Goal: Information Seeking & Learning: Learn about a topic

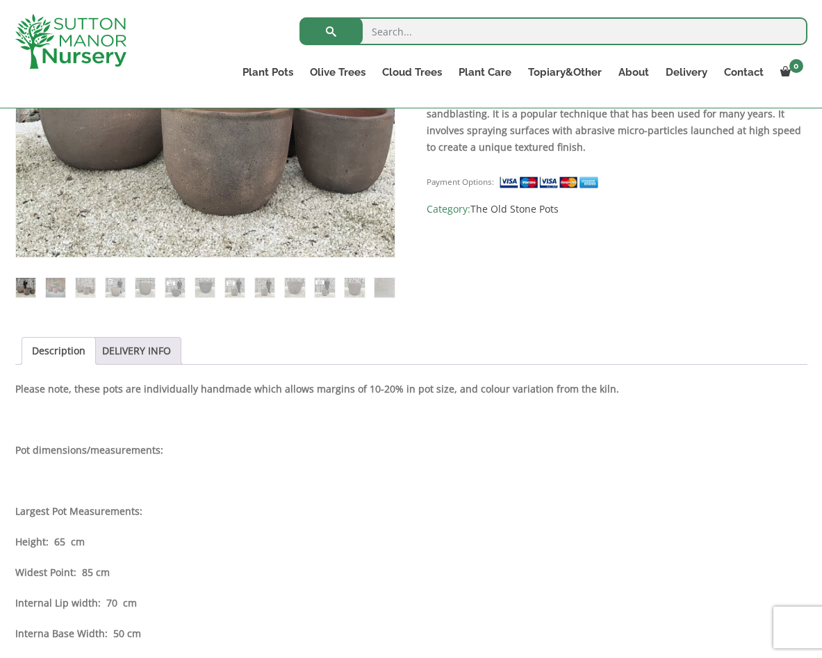
scroll to position [449, 0]
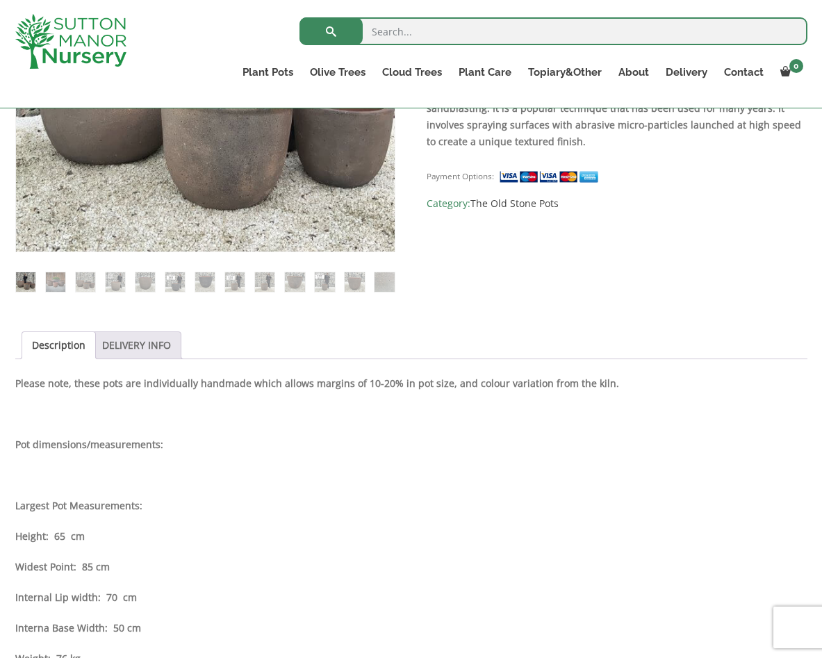
click at [133, 352] on link "DELIVERY INFO" at bounding box center [136, 345] width 69 height 26
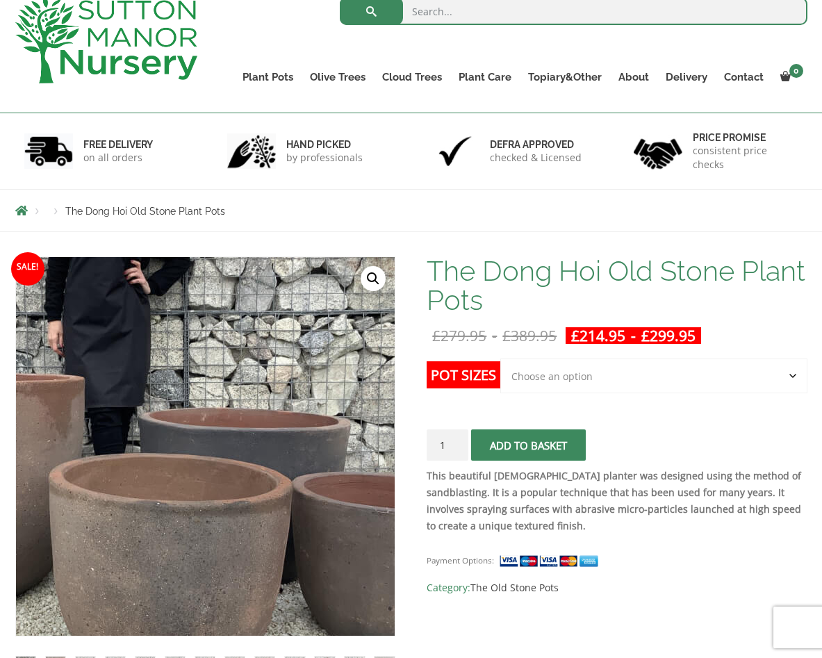
scroll to position [0, 0]
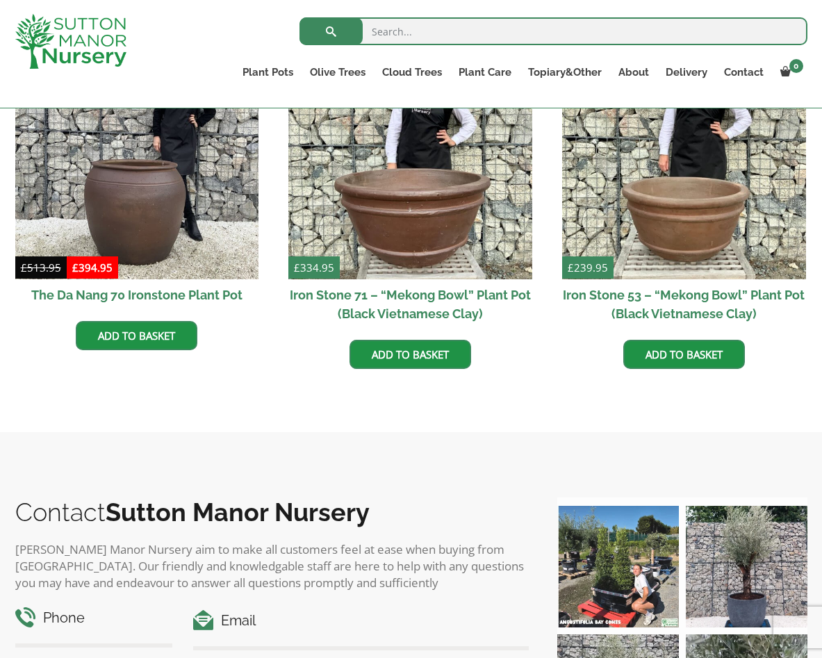
scroll to position [900, 0]
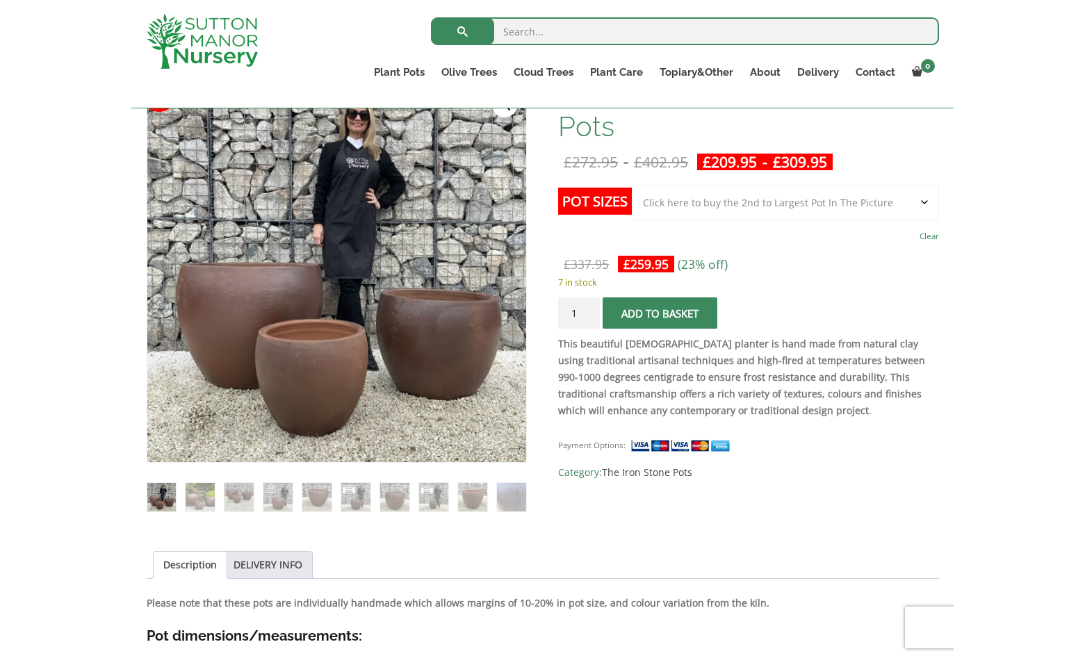
scroll to position [239, 0]
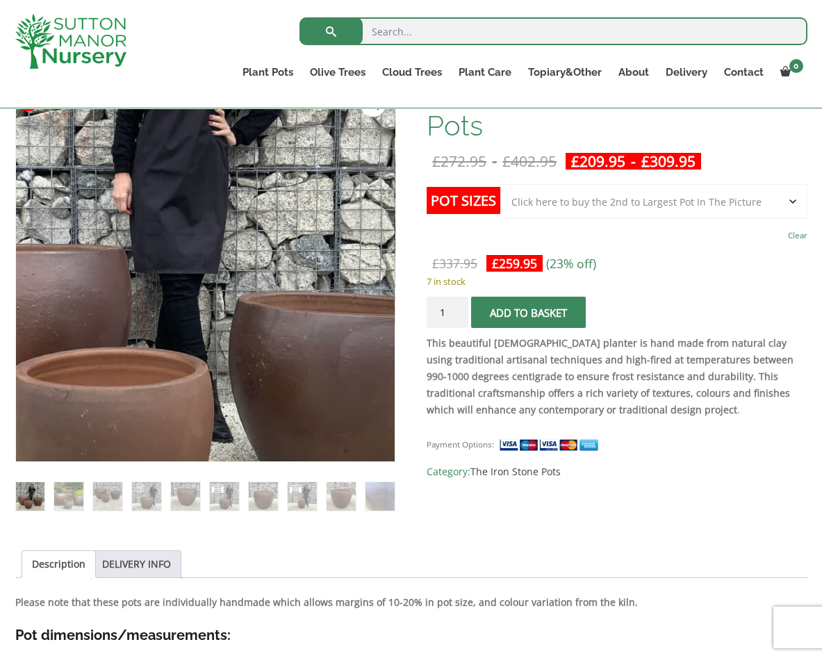
click at [263, 284] on img at bounding box center [156, 262] width 695 height 695
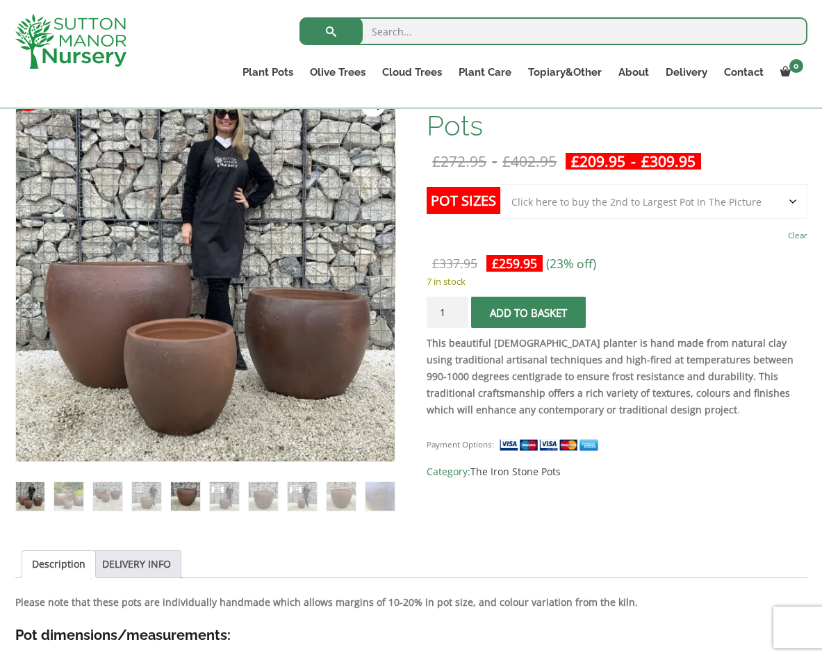
click at [188, 499] on img at bounding box center [185, 496] width 28 height 28
